Goal: Task Accomplishment & Management: Complete application form

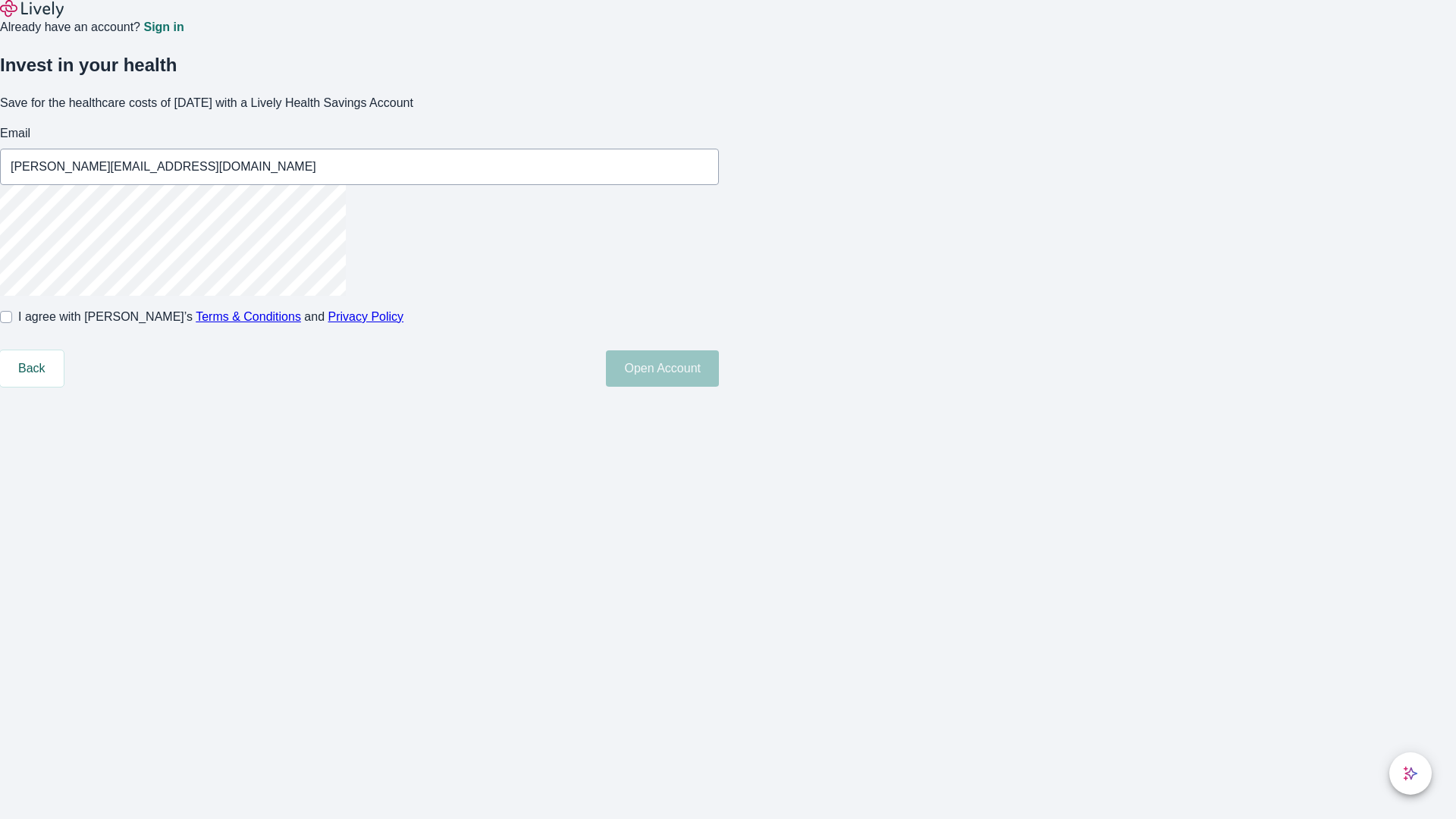
click at [12, 323] on input "I agree with Lively’s Terms & Conditions and Privacy Policy" at bounding box center [6, 317] width 12 height 12
checkbox input "true"
click at [719, 387] on button "Open Account" at bounding box center [663, 368] width 113 height 36
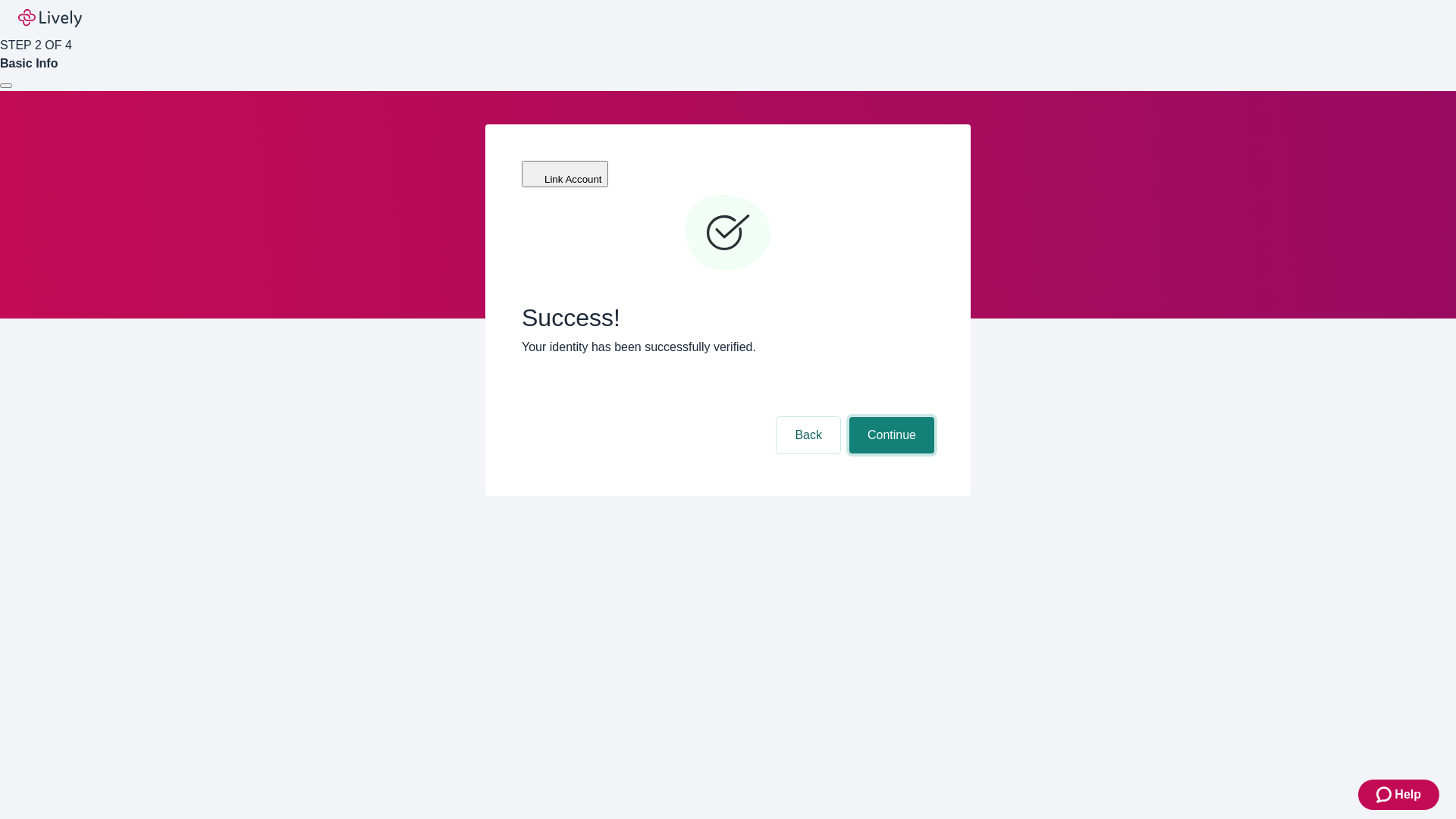
click at [889, 417] on button "Continue" at bounding box center [891, 435] width 85 height 36
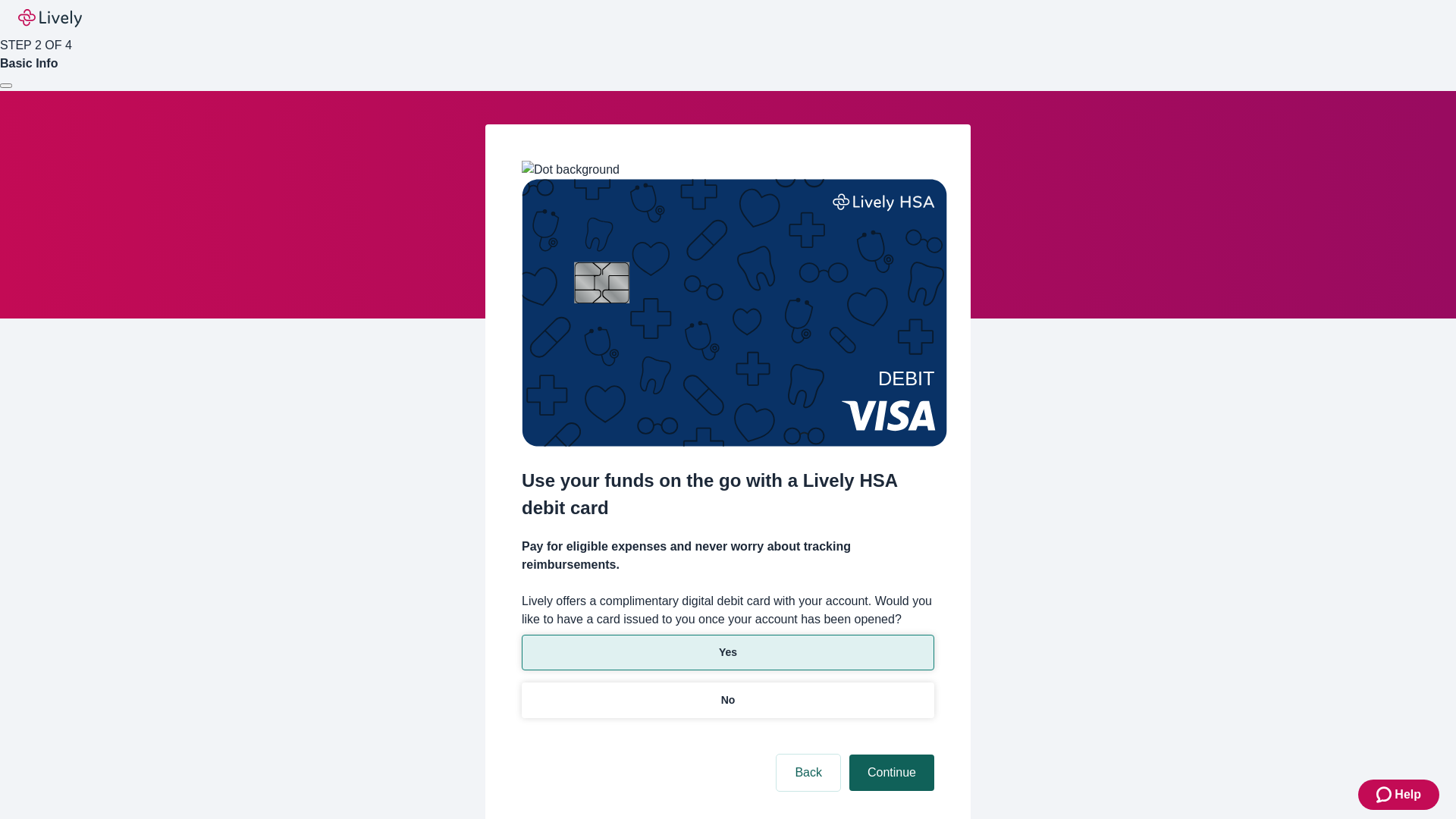
click at [727, 693] on p "No" at bounding box center [728, 701] width 15 height 16
click at [889, 754] on button "Continue" at bounding box center [891, 772] width 85 height 36
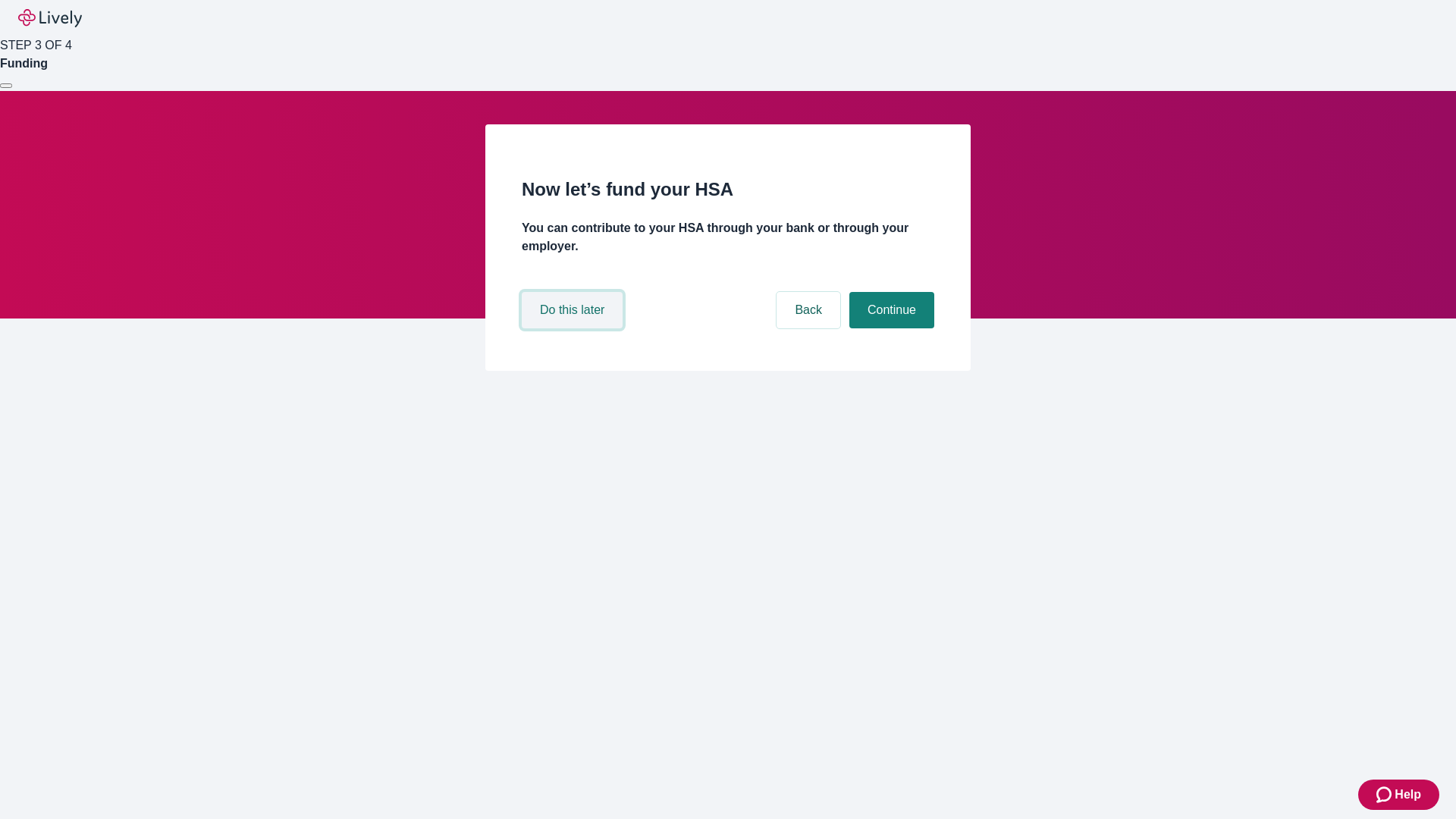
click at [575, 328] on button "Do this later" at bounding box center [572, 310] width 101 height 36
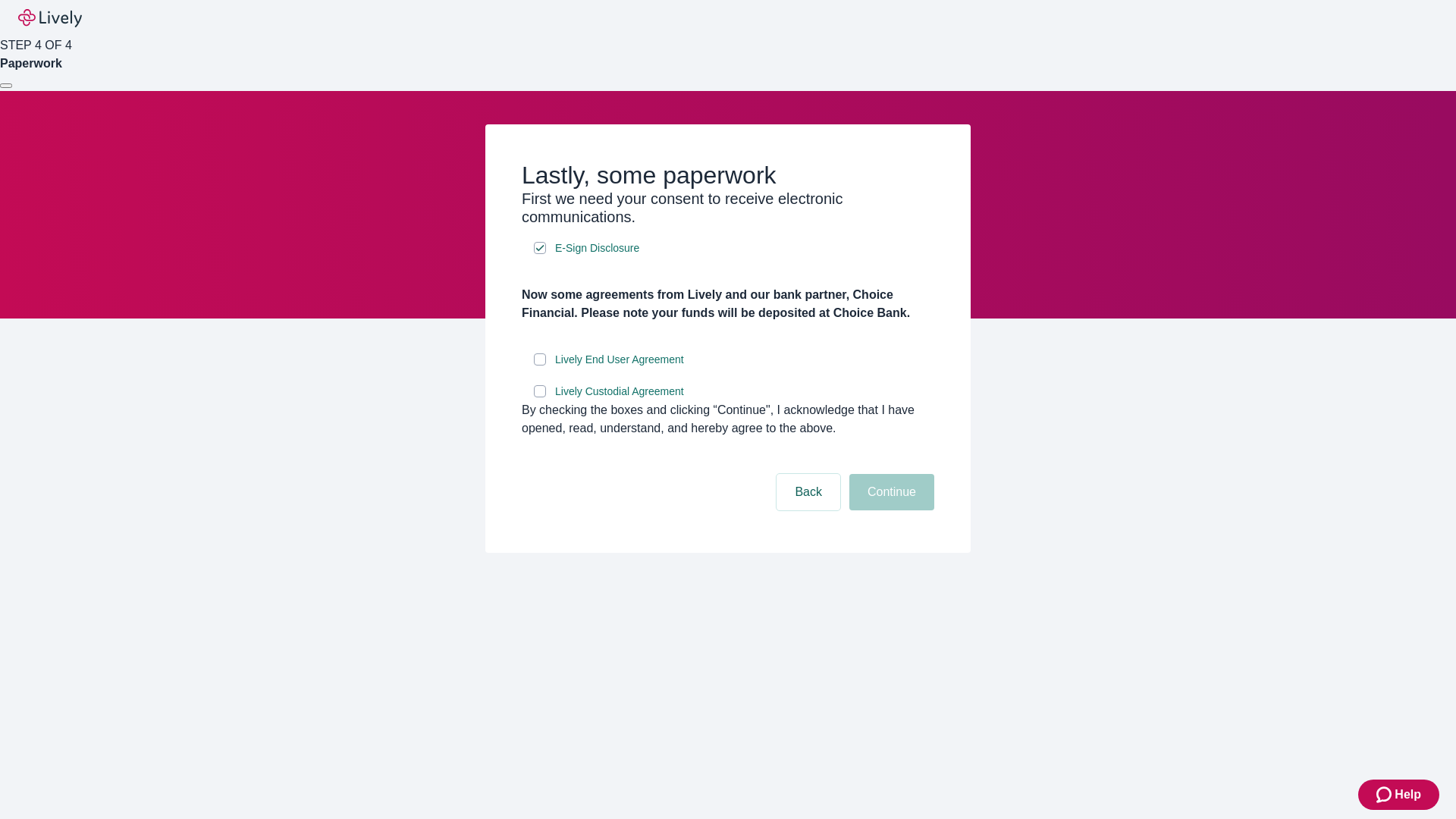
click at [540, 366] on input "Lively End User Agreement" at bounding box center [539, 360] width 12 height 12
checkbox input "true"
click at [540, 398] on input "Lively Custodial Agreement" at bounding box center [539, 391] width 12 height 12
checkbox input "true"
click at [889, 510] on button "Continue" at bounding box center [891, 492] width 85 height 36
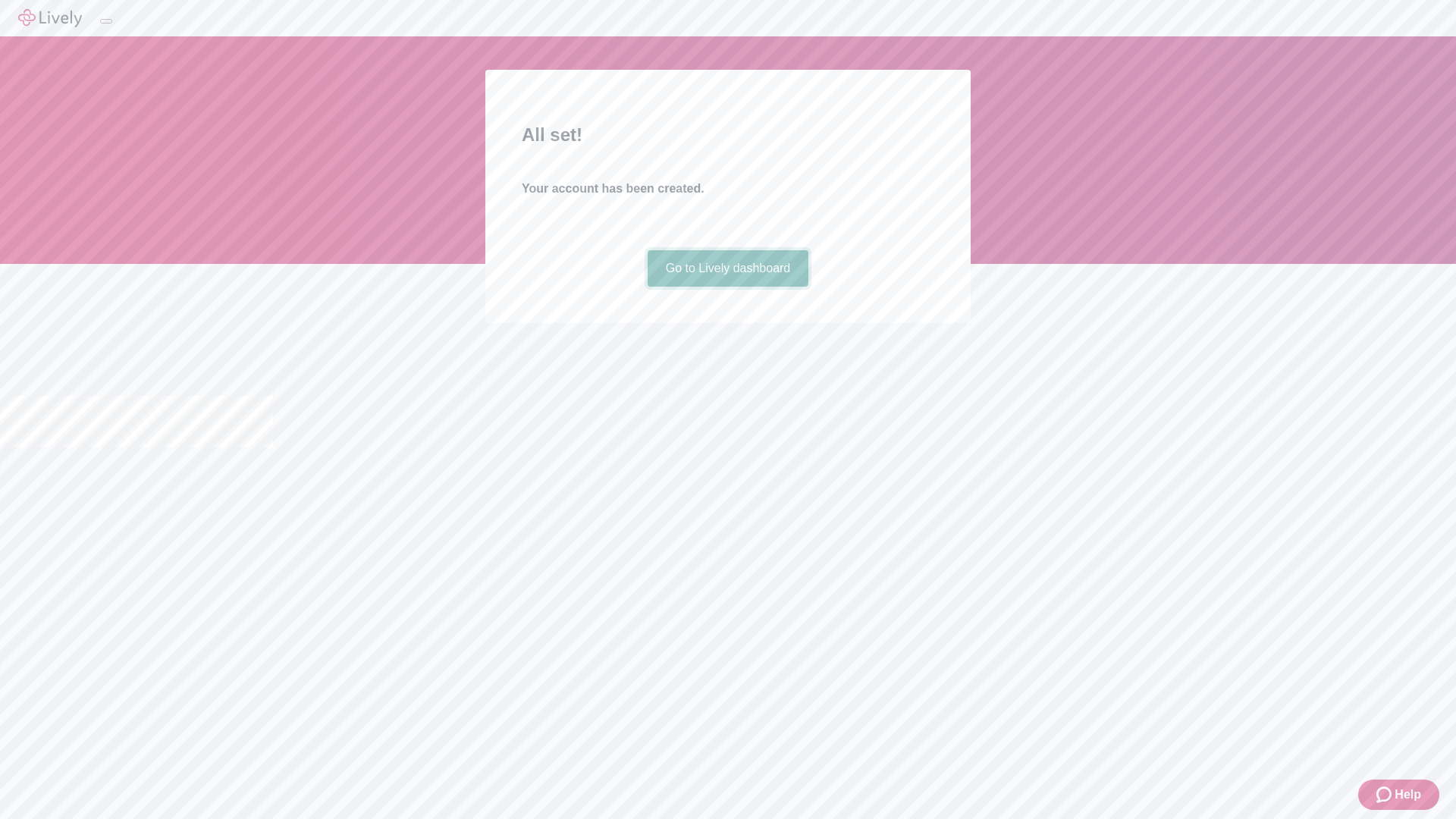
click at [727, 286] on link "Go to Lively dashboard" at bounding box center [728, 268] width 161 height 36
